Goal: Transaction & Acquisition: Purchase product/service

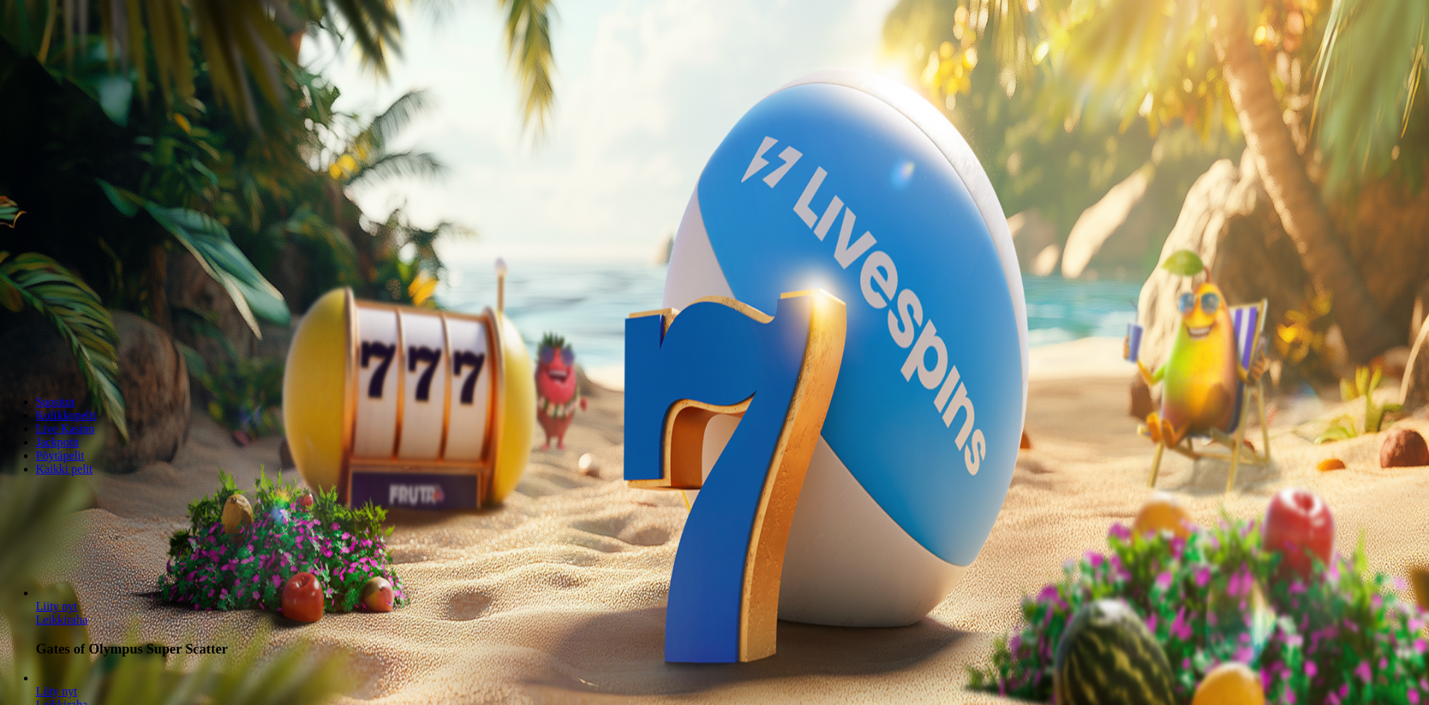
click at [101, 60] on span "Kirjaudu" at bounding box center [103, 54] width 37 height 11
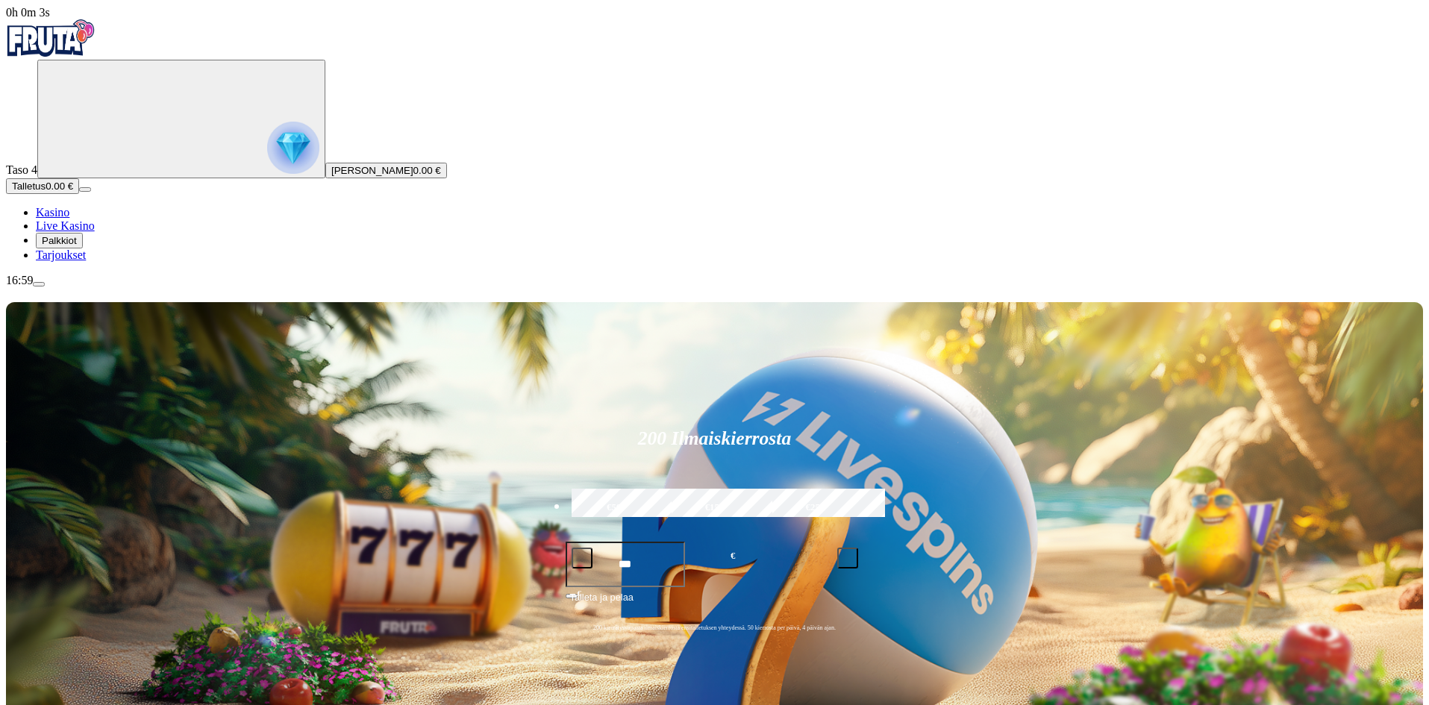
click at [77, 246] on span "Palkkiot" at bounding box center [59, 240] width 35 height 11
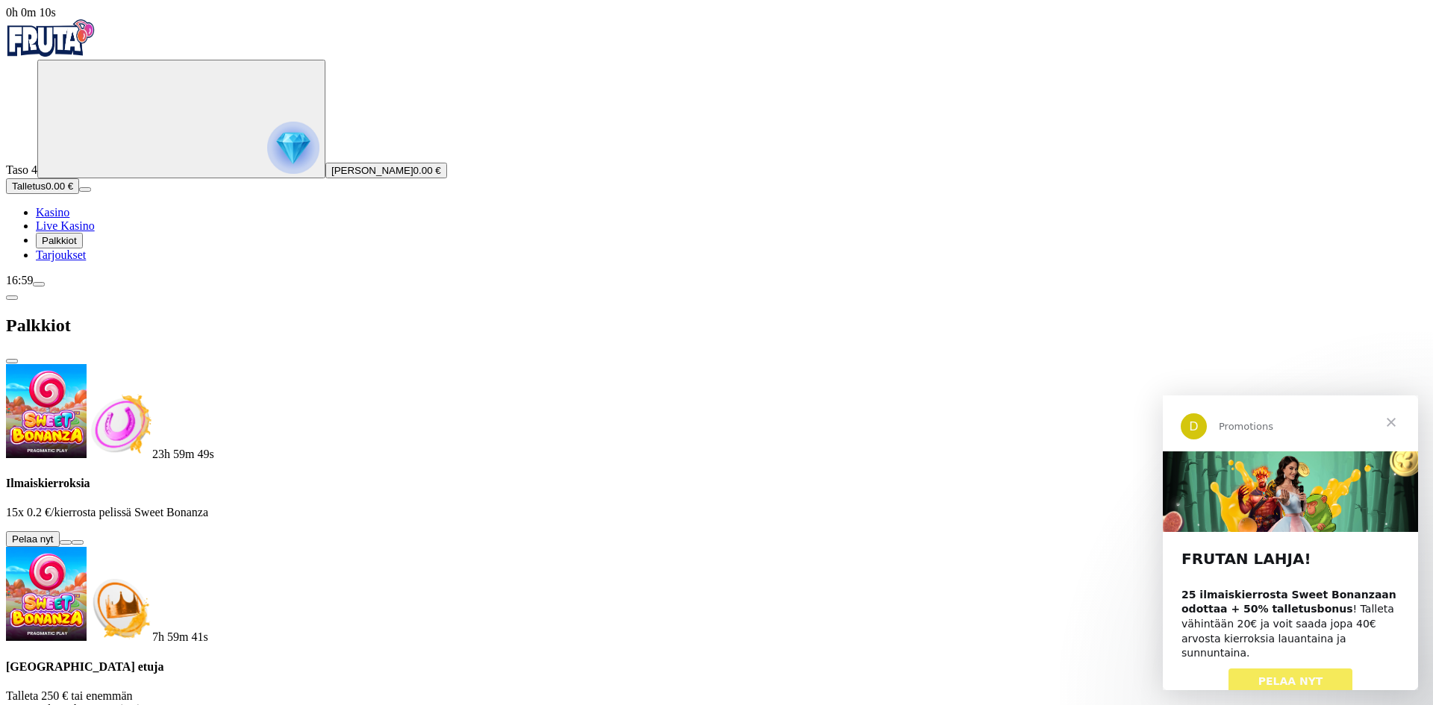
click at [72, 540] on button at bounding box center [66, 542] width 12 height 4
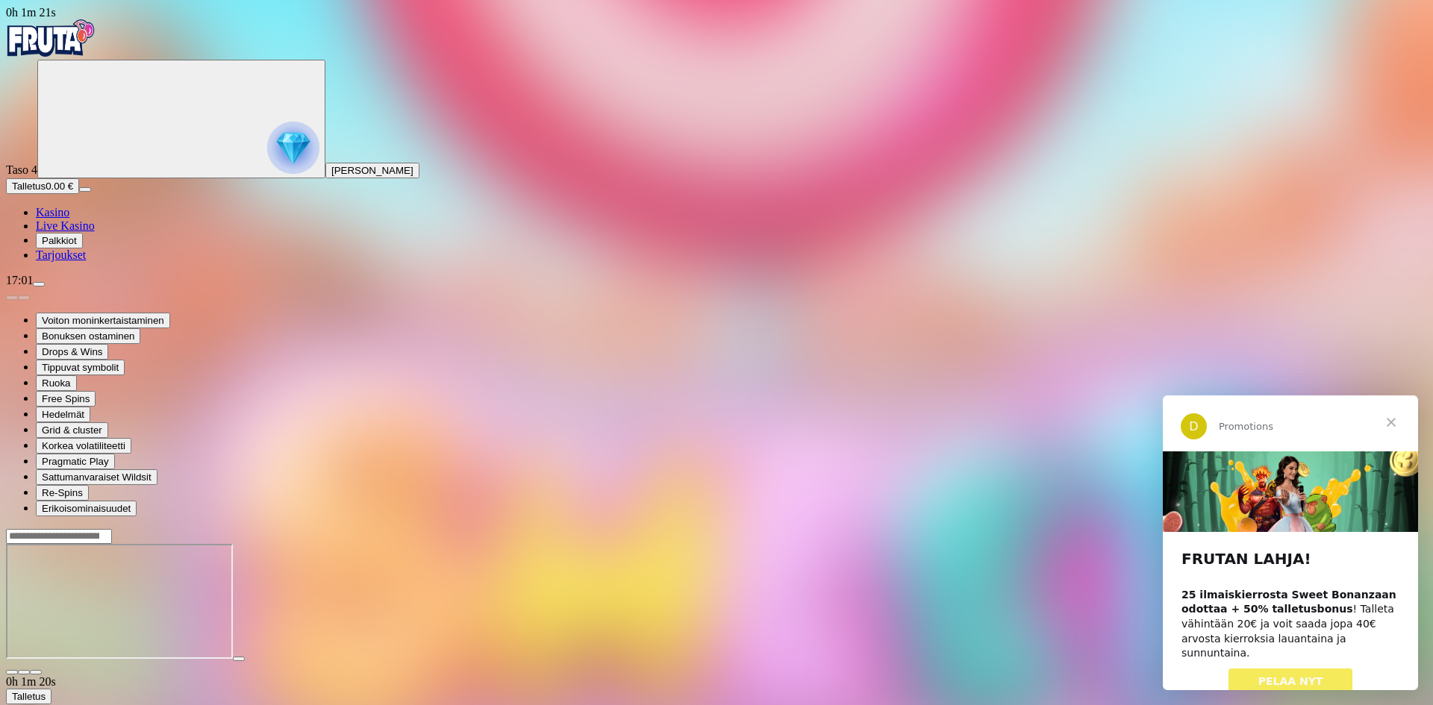
click at [1284, 675] on span "PELAA NYT" at bounding box center [1290, 681] width 65 height 12
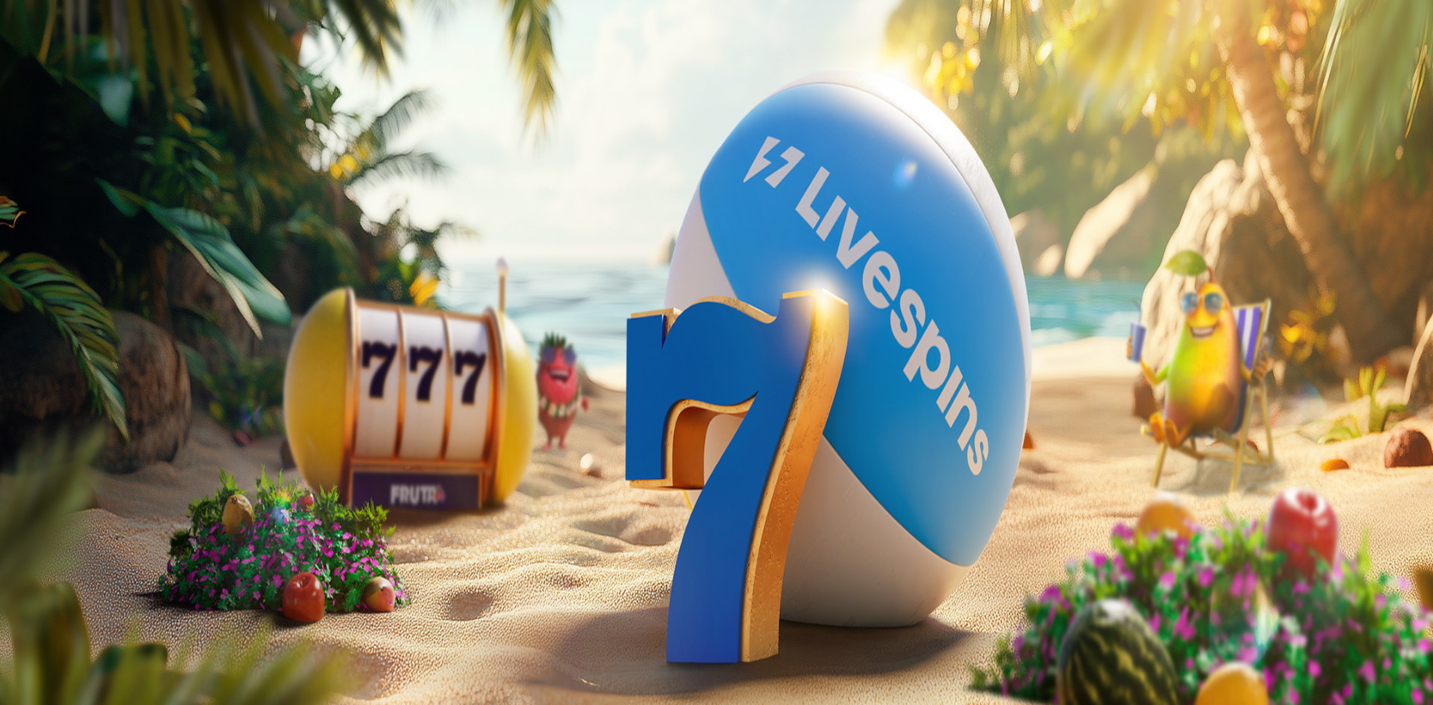
click at [12, 361] on span "close icon" at bounding box center [12, 361] width 0 height 0
click at [77, 246] on span "Palkkiot" at bounding box center [59, 240] width 35 height 11
click at [86, 261] on span "Tarjoukset" at bounding box center [61, 254] width 50 height 13
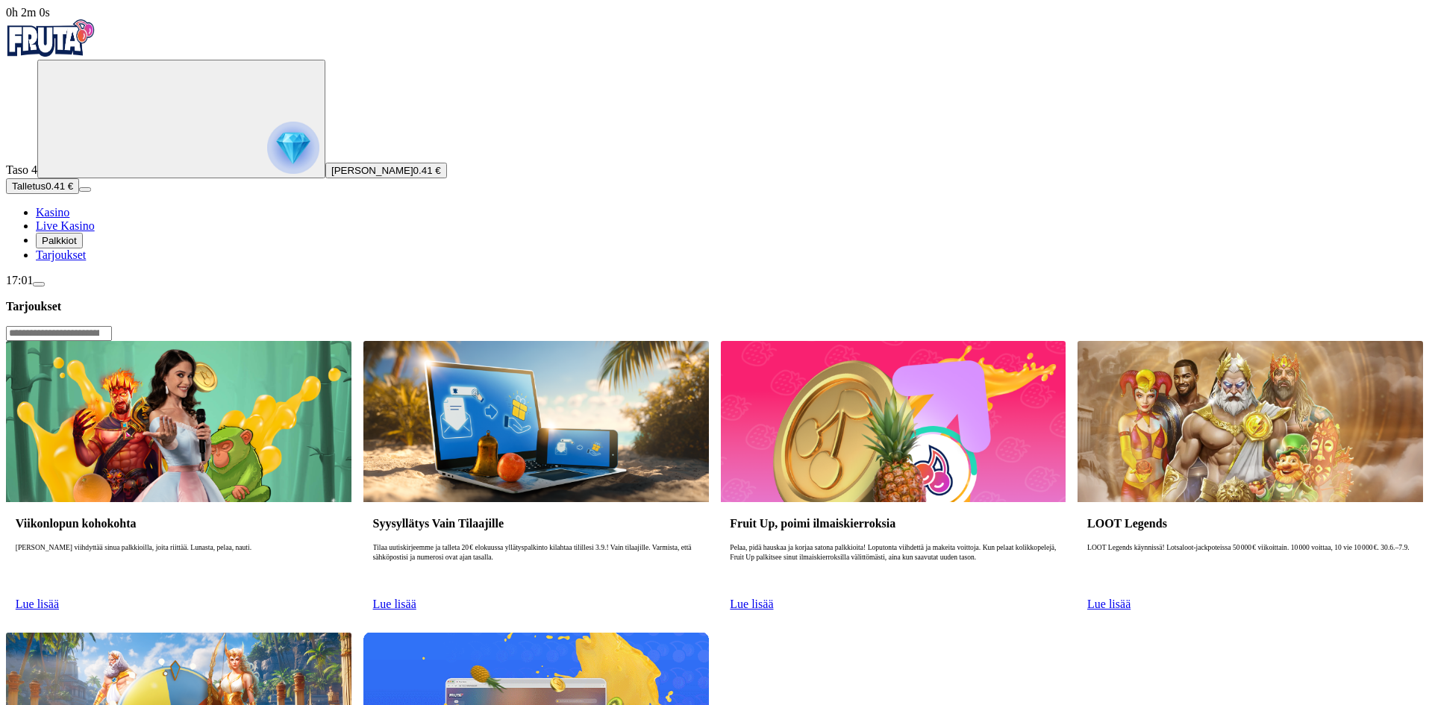
click at [77, 246] on span "Palkkiot" at bounding box center [59, 240] width 35 height 11
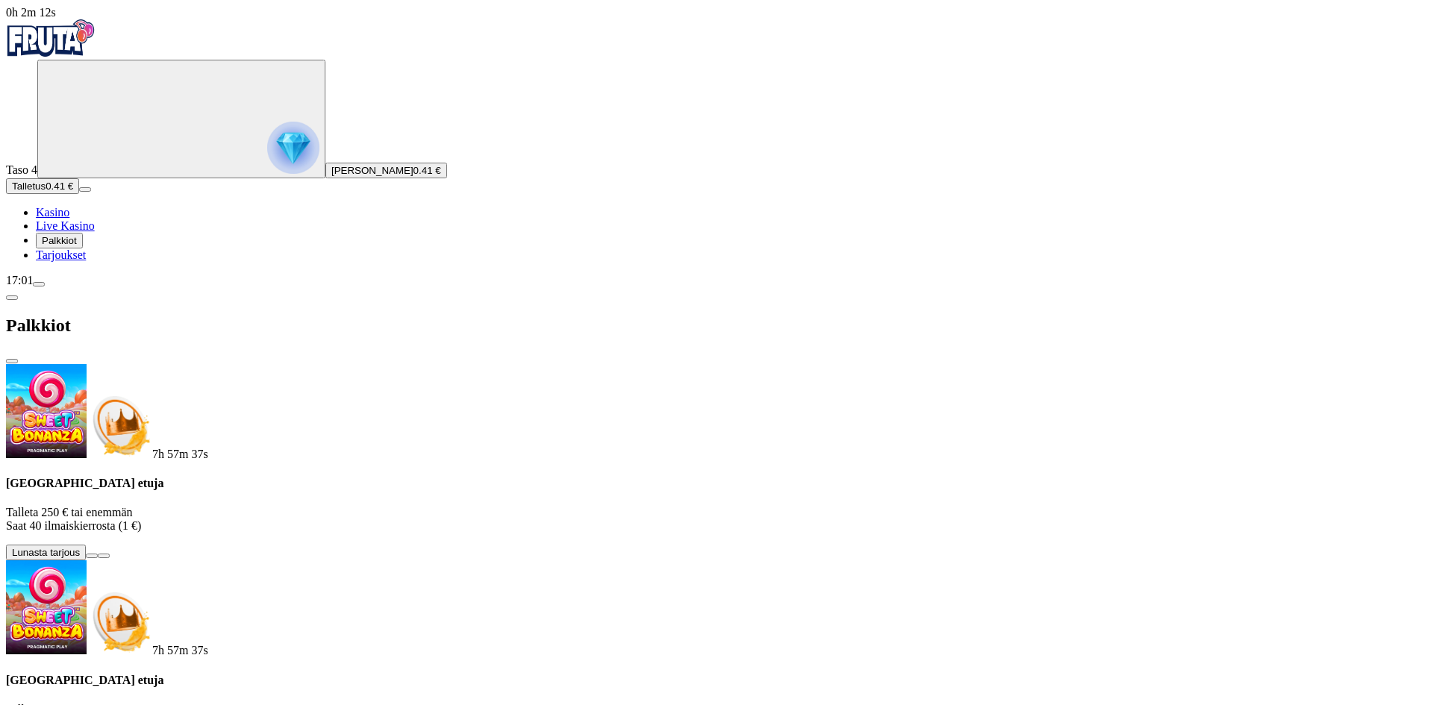
click at [12, 361] on span "close icon" at bounding box center [12, 361] width 0 height 0
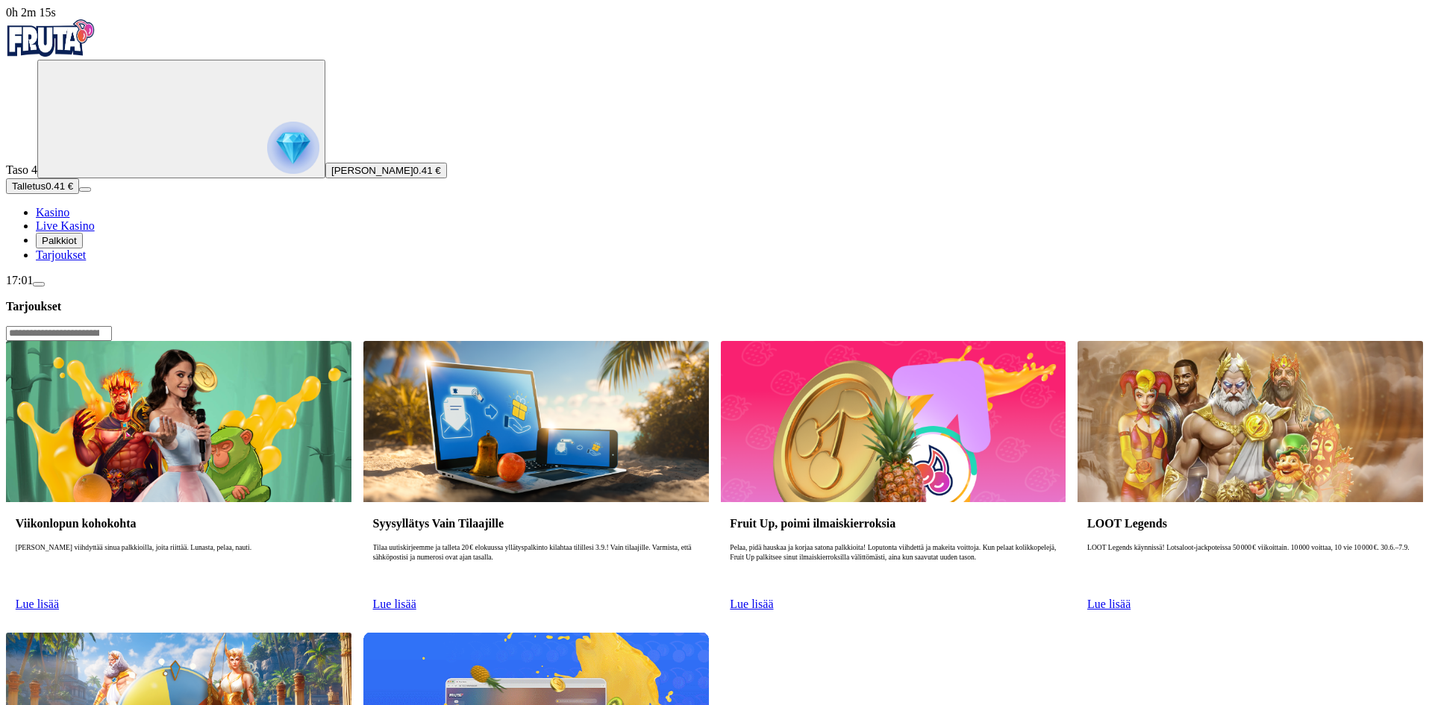
click at [267, 166] on img "Primary" at bounding box center [293, 148] width 52 height 52
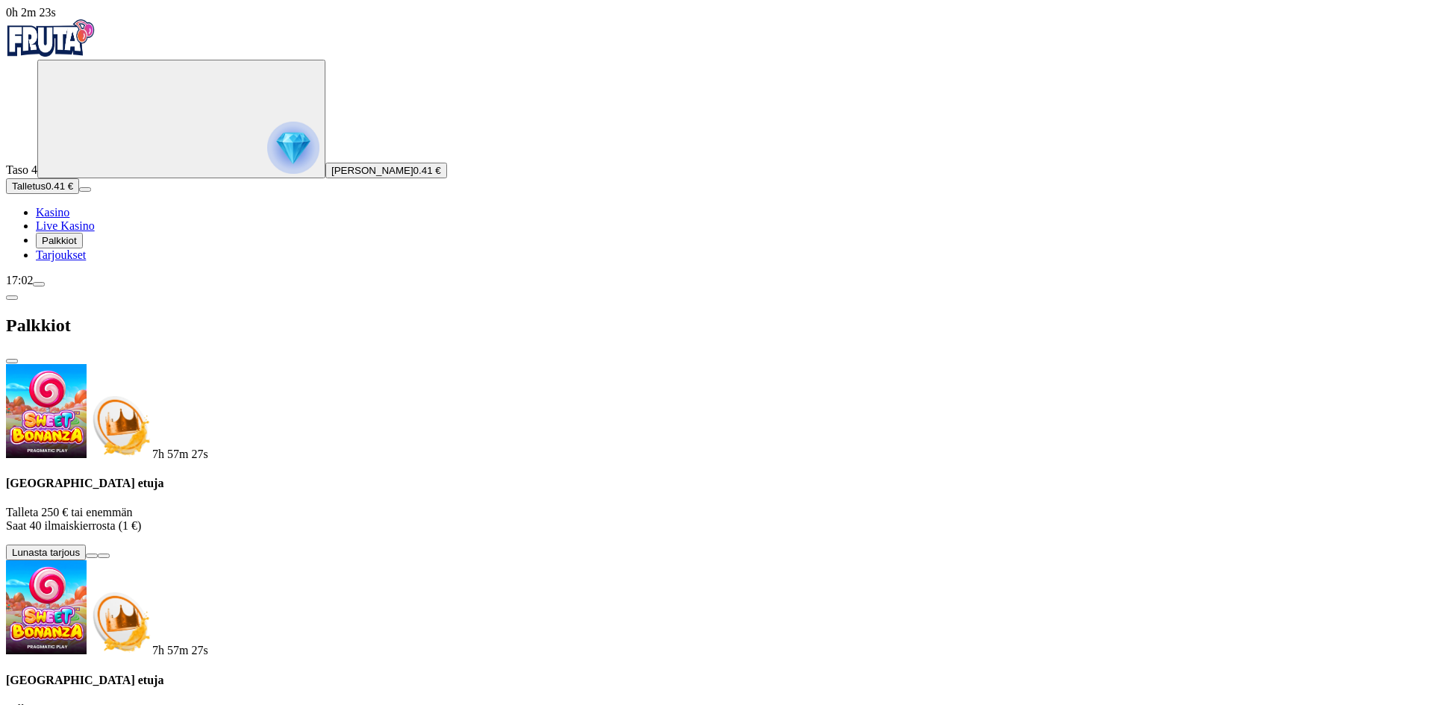
click at [96, 42] on img "Primary" at bounding box center [51, 37] width 90 height 37
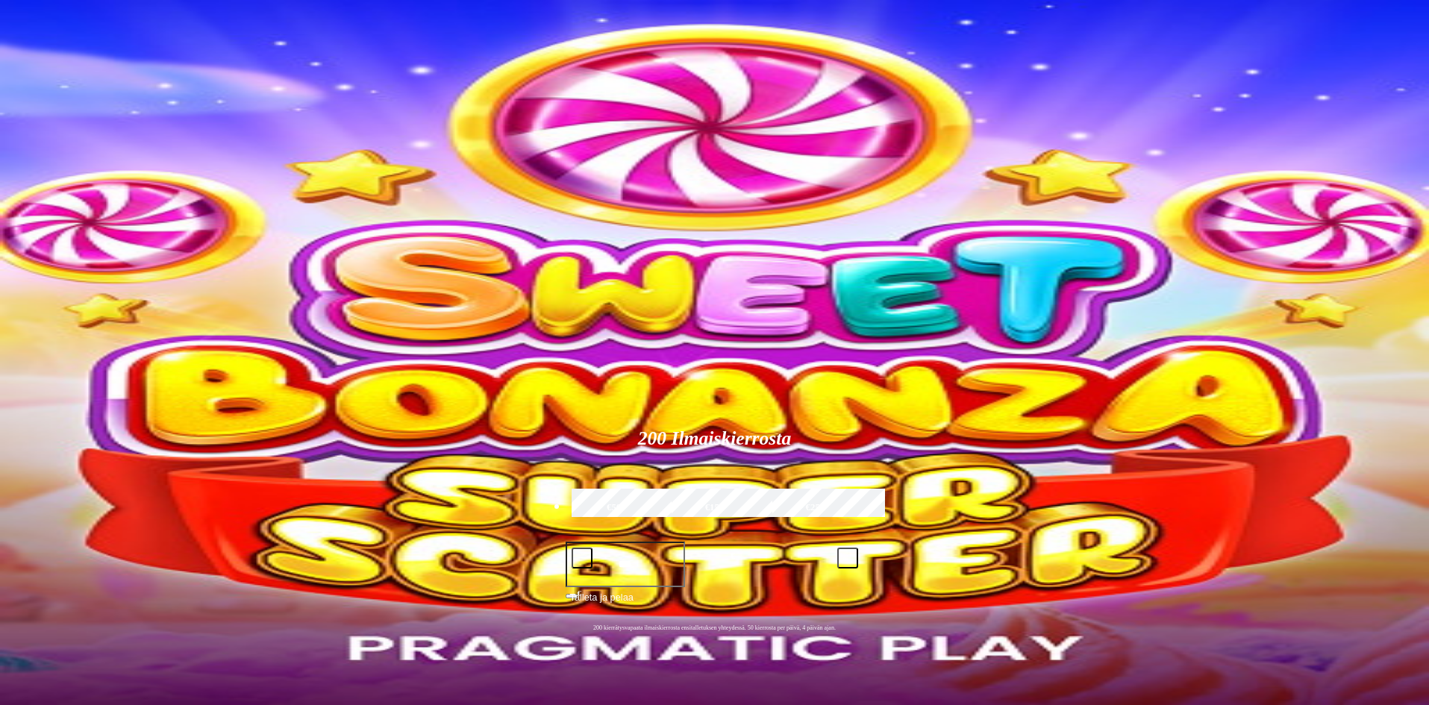
type input "********"
